Goal: Task Accomplishment & Management: Manage account settings

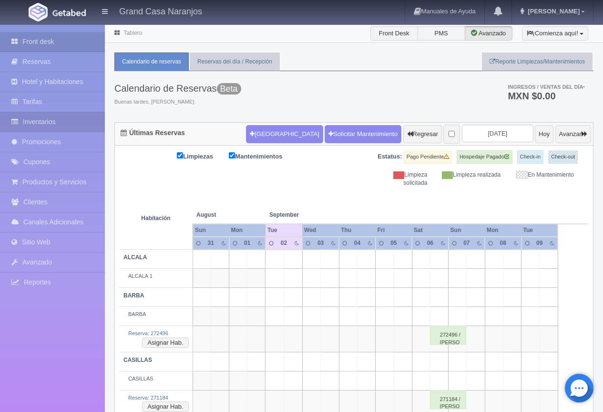
click at [46, 126] on link "Inventarios" at bounding box center [52, 122] width 105 height 20
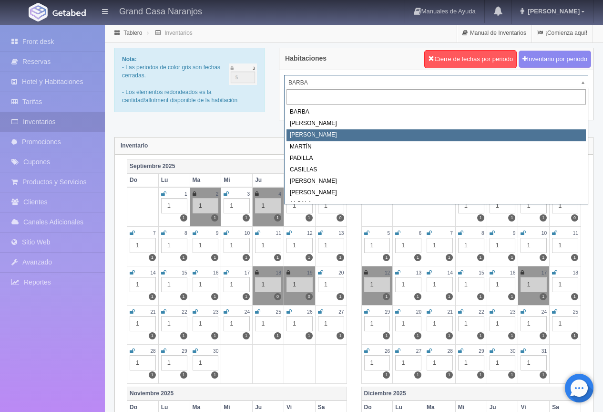
select select "2062"
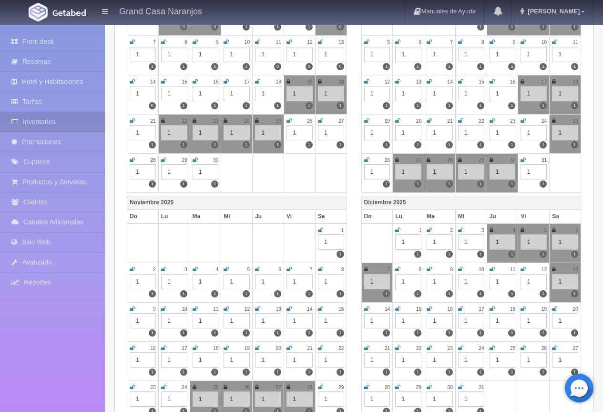
scroll to position [238, 0]
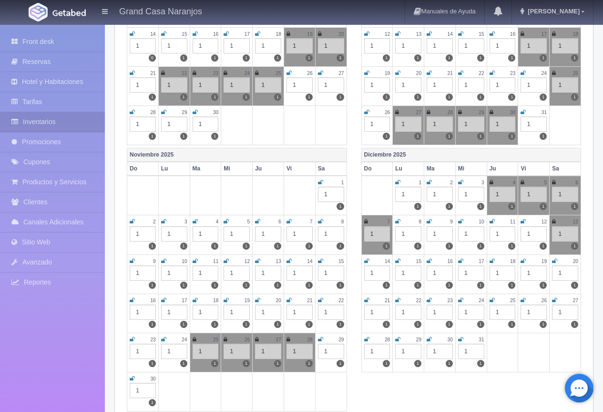
click at [290, 258] on icon at bounding box center [289, 261] width 5 height 6
click at [321, 260] on icon at bounding box center [320, 261] width 5 height 6
